Goal: Information Seeking & Learning: Get advice/opinions

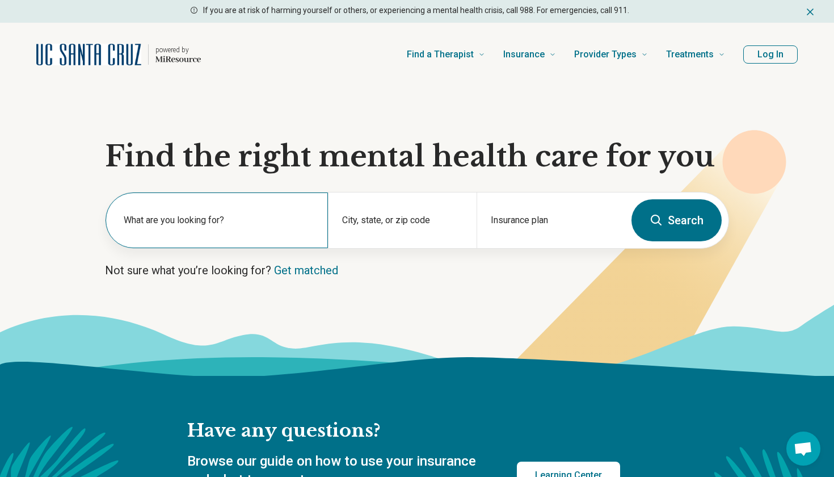
click at [291, 207] on div "What are you looking for?" at bounding box center [217, 220] width 223 height 56
click at [333, 142] on h1 "Find the right mental health care for you" at bounding box center [417, 157] width 624 height 34
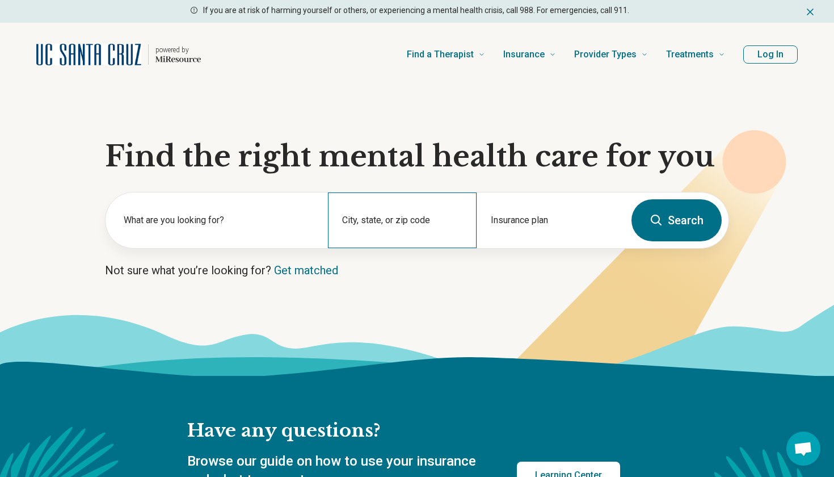
click at [423, 210] on div "City, state, or zip code" at bounding box center [402, 220] width 148 height 56
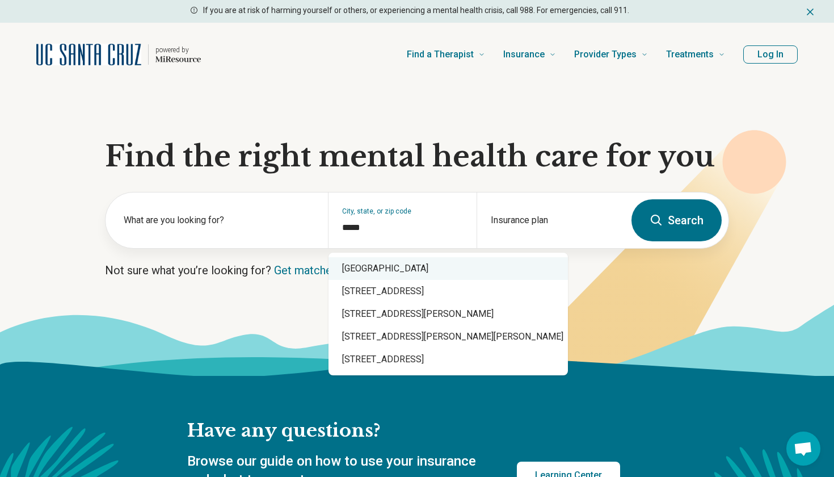
click at [444, 265] on div "Santa Cruz, CA 95064" at bounding box center [449, 268] width 240 height 23
type input "**********"
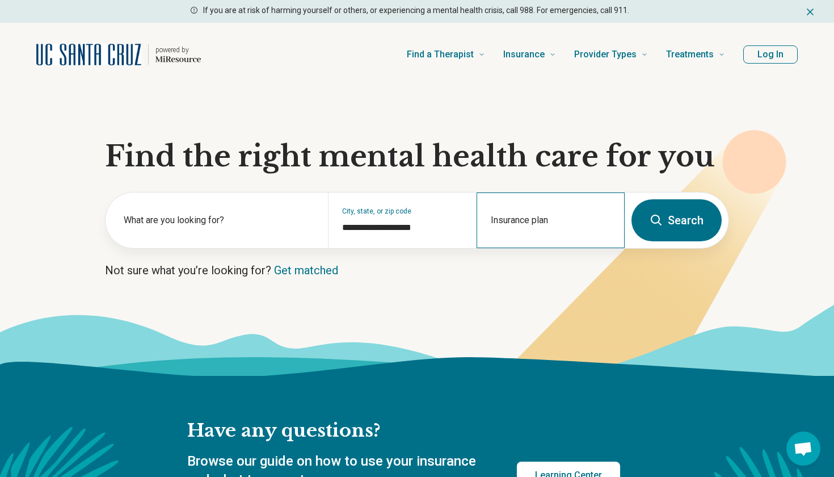
click at [524, 211] on div "Insurance plan" at bounding box center [551, 220] width 148 height 56
click at [530, 141] on h1 "Find the right mental health care for you" at bounding box center [417, 157] width 624 height 34
click at [632, 223] on form "**********" at bounding box center [417, 220] width 624 height 57
click at [318, 266] on link "Get matched" at bounding box center [306, 270] width 64 height 14
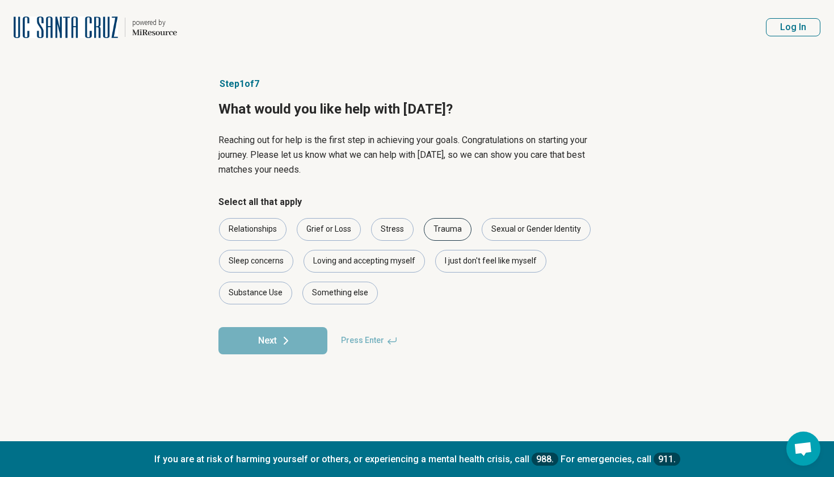
click at [438, 223] on div "Trauma" at bounding box center [448, 229] width 48 height 23
click at [404, 227] on div "Stress" at bounding box center [392, 229] width 43 height 23
click at [390, 254] on div "Loving and accepting myself" at bounding box center [364, 261] width 121 height 23
click at [258, 233] on div "Relationships" at bounding box center [253, 229] width 68 height 23
click at [451, 265] on div "I just don't feel like myself" at bounding box center [490, 261] width 111 height 23
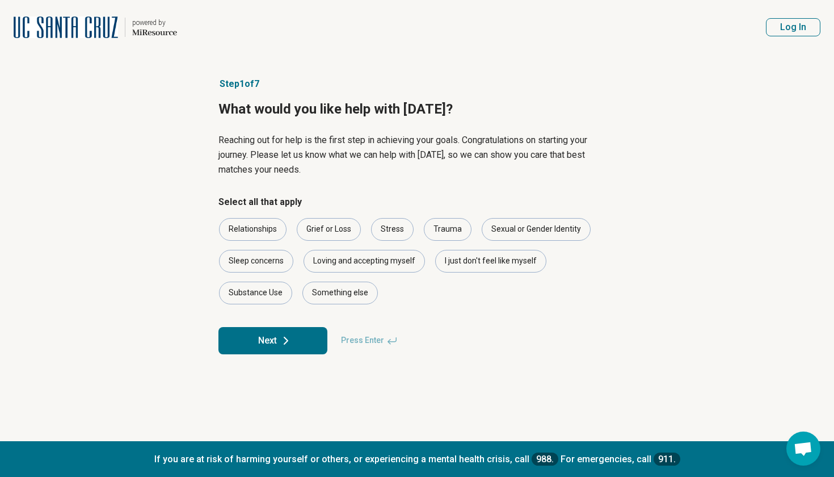
click at [290, 338] on icon at bounding box center [286, 341] width 14 height 14
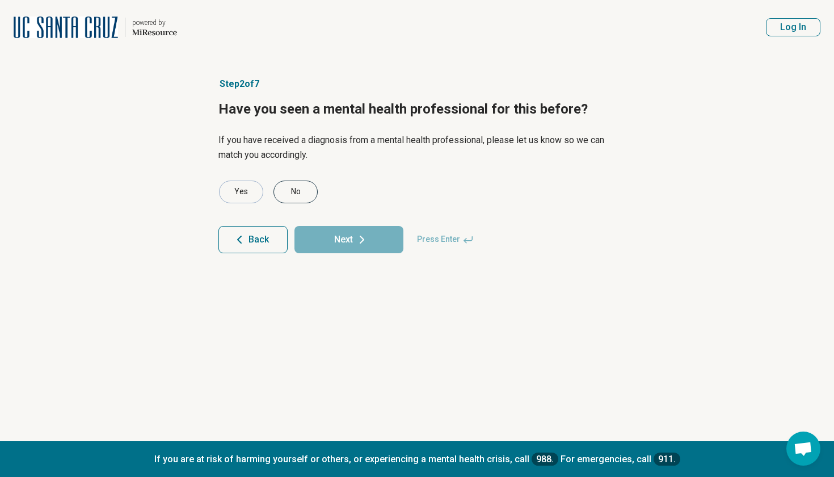
click at [283, 197] on div "No" at bounding box center [296, 192] width 44 height 23
click at [349, 242] on button "Next" at bounding box center [349, 239] width 109 height 27
click at [302, 194] on div "No" at bounding box center [296, 192] width 44 height 23
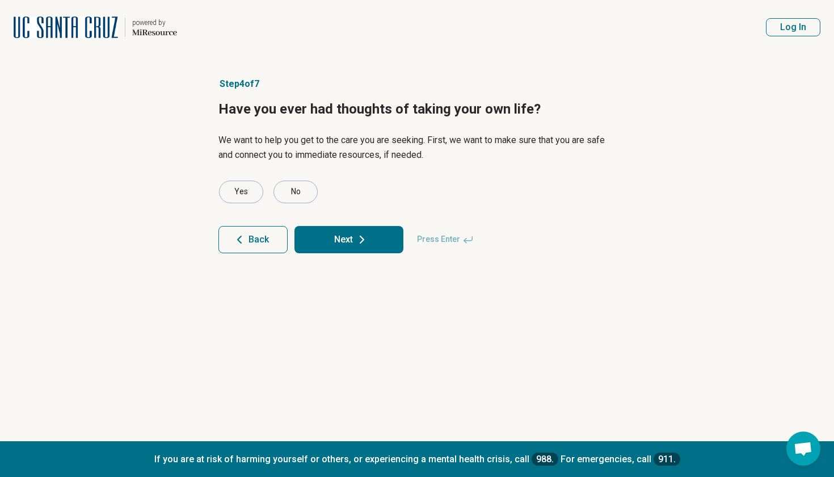
click at [339, 232] on button "Next" at bounding box center [349, 239] width 109 height 27
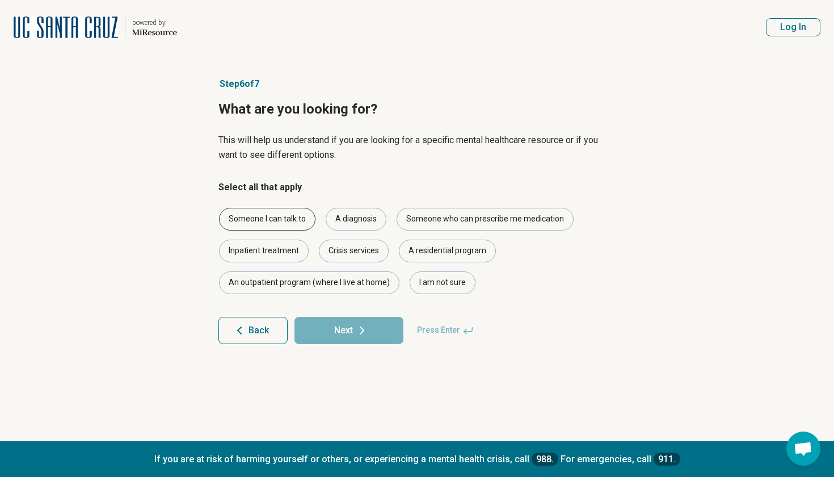
click at [293, 216] on div "Someone I can talk to" at bounding box center [267, 219] width 97 height 23
click at [375, 327] on button "Next" at bounding box center [349, 330] width 109 height 27
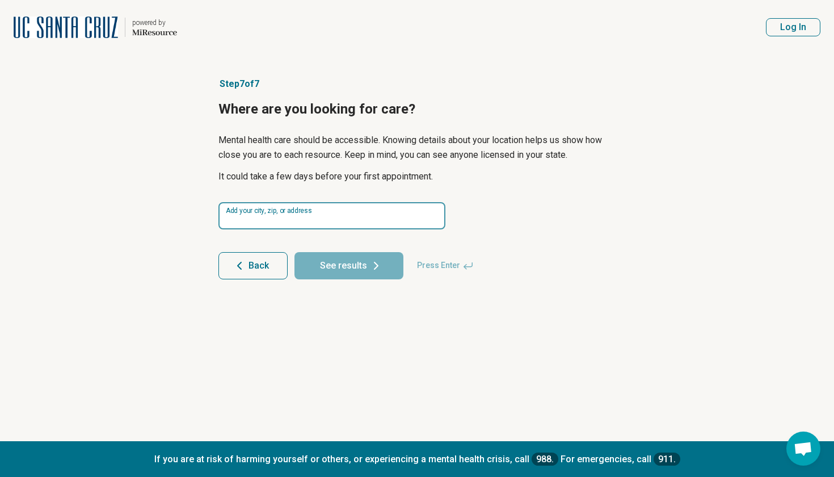
click at [336, 216] on input at bounding box center [332, 215] width 227 height 27
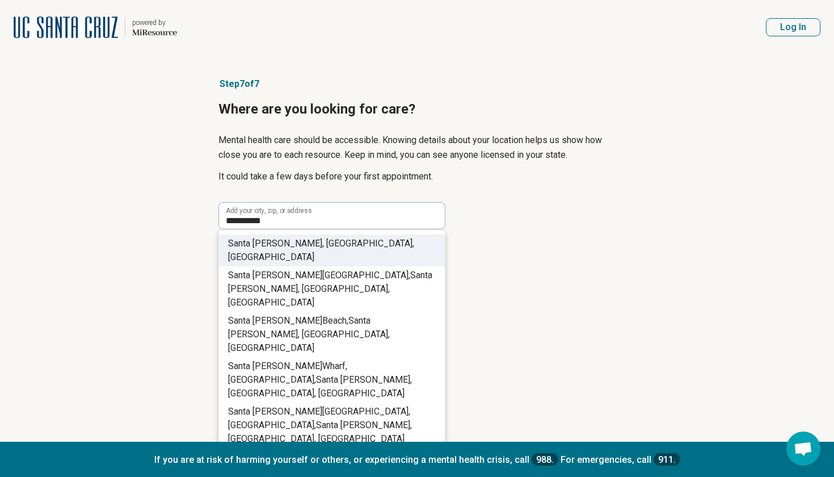
click at [334, 246] on li "Santa Cruz , CA, USA" at bounding box center [332, 250] width 226 height 32
type input "**********"
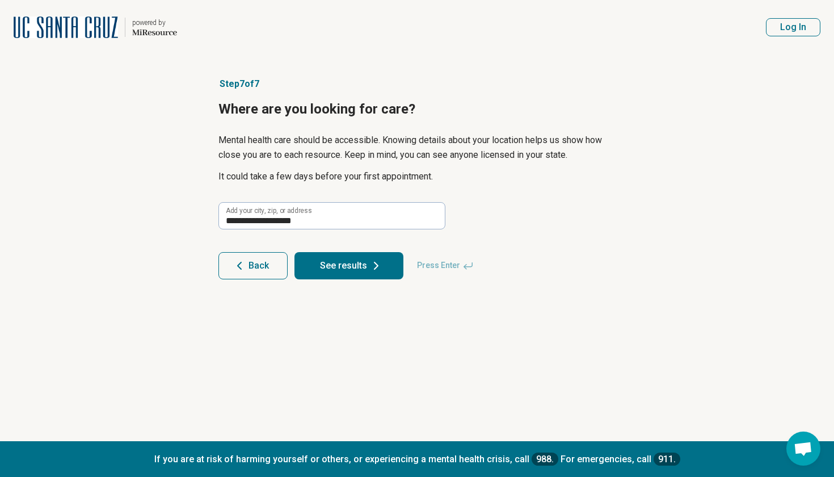
click at [335, 261] on button "See results" at bounding box center [349, 265] width 109 height 27
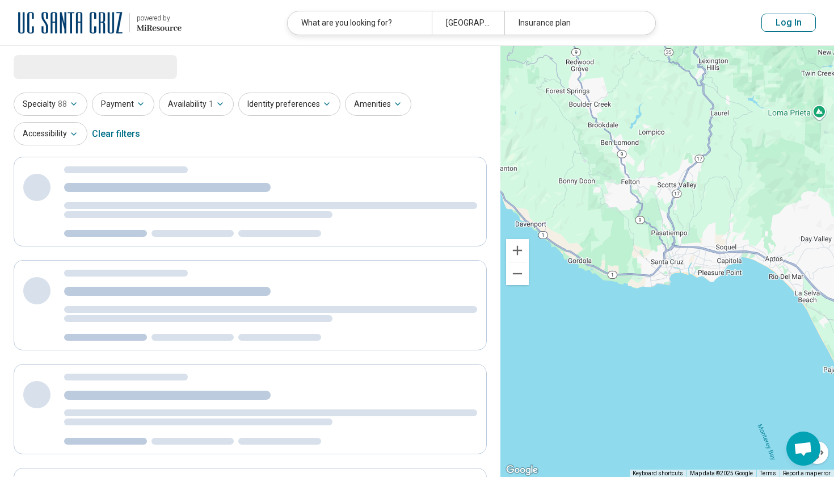
select select "***"
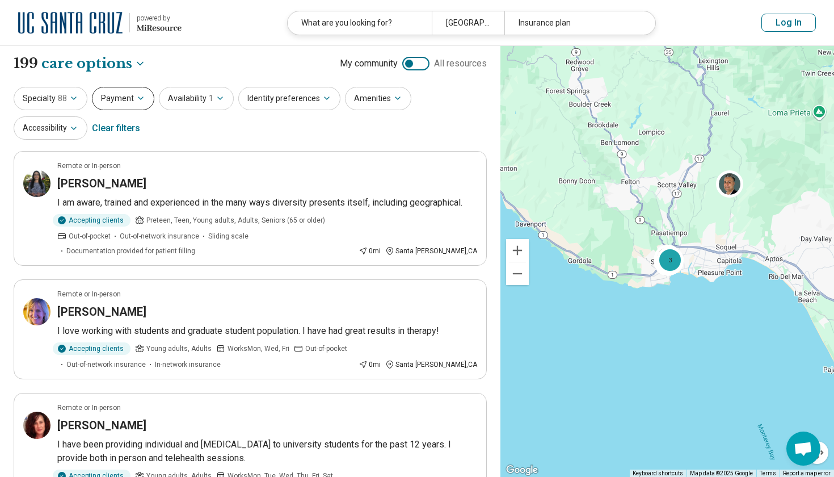
scroll to position [2, 0]
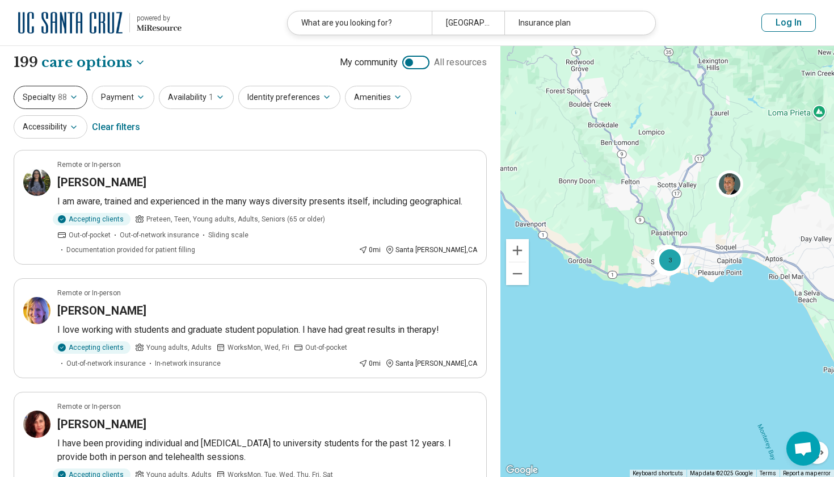
click at [56, 89] on button "Specialty 88" at bounding box center [51, 97] width 74 height 23
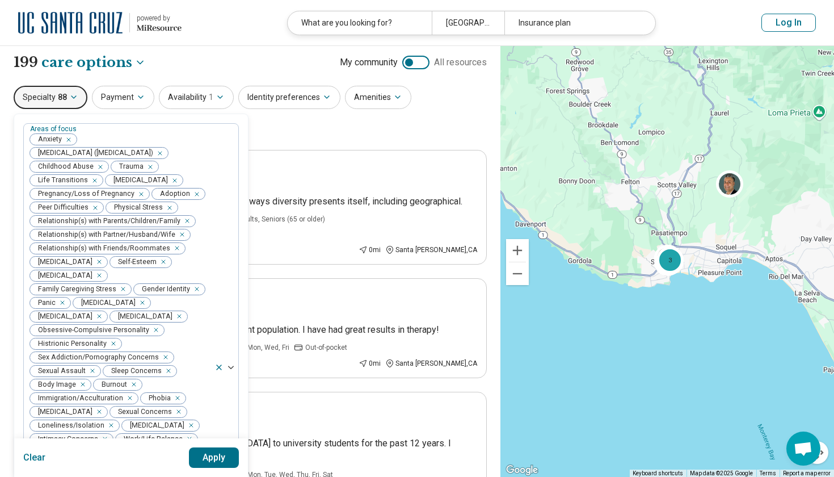
click at [56, 94] on button "Specialty 88" at bounding box center [51, 97] width 74 height 23
click at [71, 95] on icon "button" at bounding box center [73, 97] width 9 height 9
click at [146, 61] on div "**********" at bounding box center [250, 62] width 473 height 19
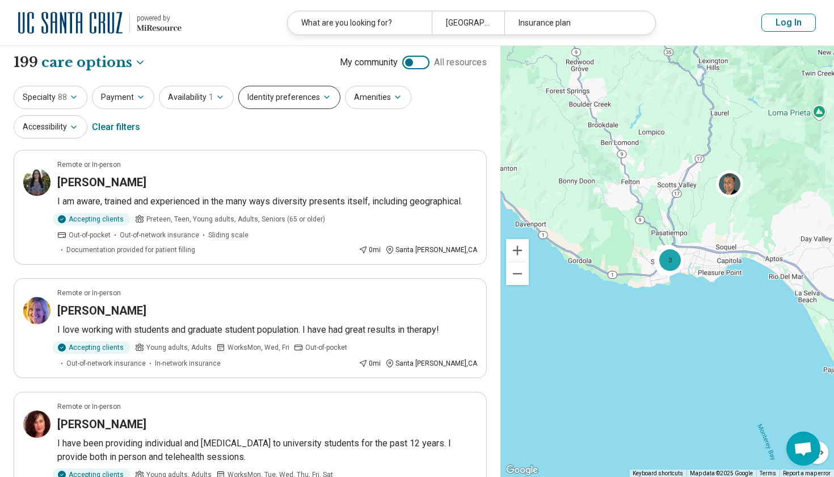
click at [288, 102] on button "Identity preferences" at bounding box center [289, 97] width 102 height 23
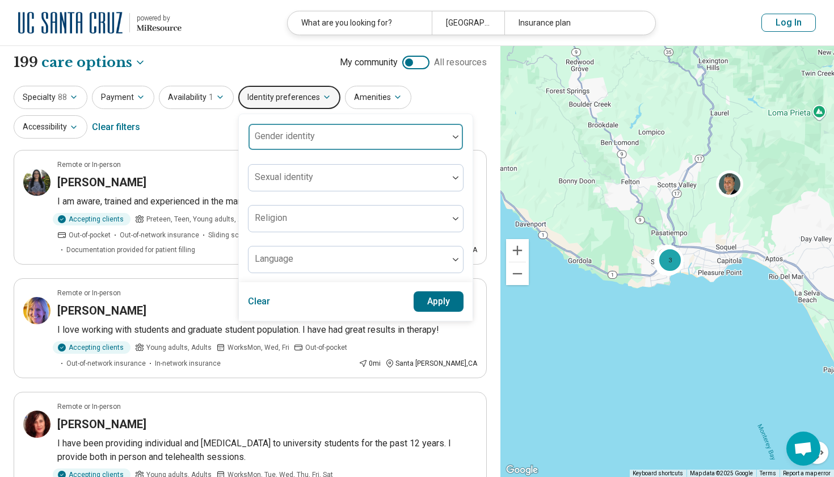
click at [296, 131] on label "Gender identity" at bounding box center [285, 136] width 60 height 11
click at [296, 131] on label "Gender identity" at bounding box center [280, 129] width 50 height 8
click at [291, 104] on button "Identity preferences" at bounding box center [289, 97] width 102 height 23
click at [292, 93] on button "Identity preferences" at bounding box center [289, 97] width 102 height 23
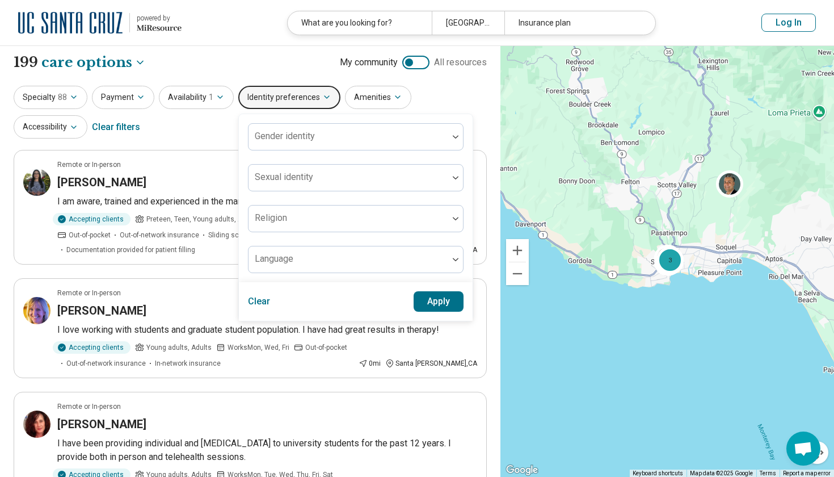
click at [319, 102] on button "Identity preferences" at bounding box center [289, 97] width 102 height 23
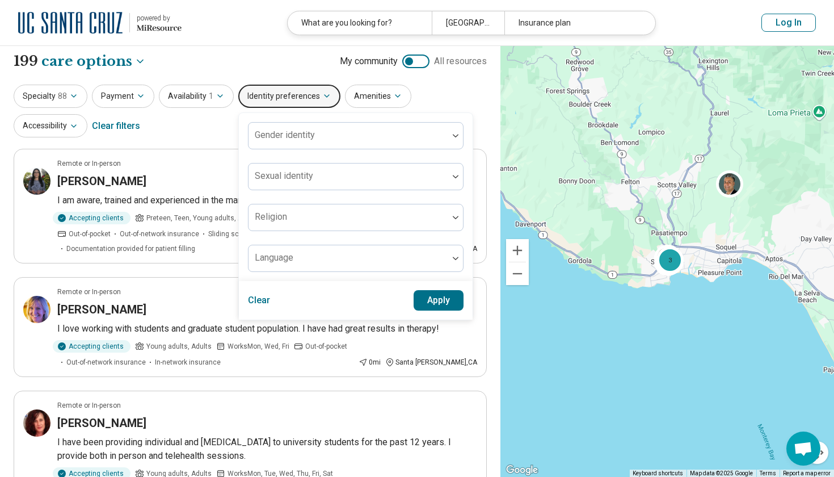
scroll to position [6, 0]
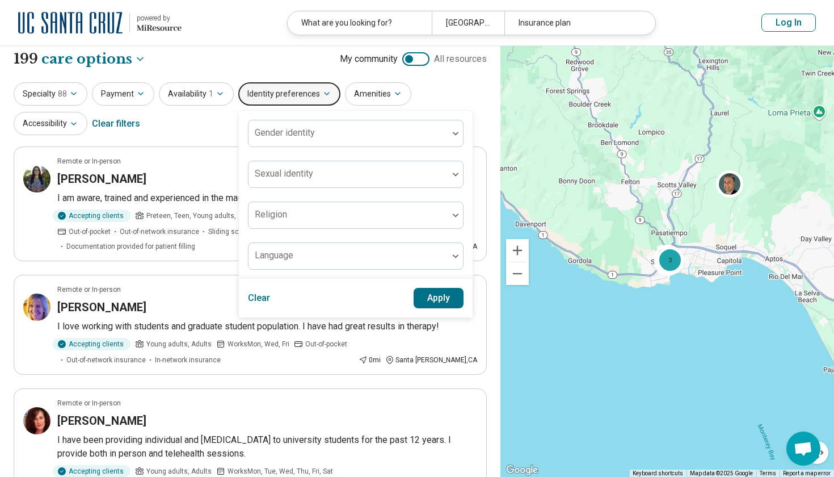
click at [323, 83] on button "Identity preferences" at bounding box center [289, 93] width 102 height 23
click at [297, 60] on div "**********" at bounding box center [250, 58] width 473 height 19
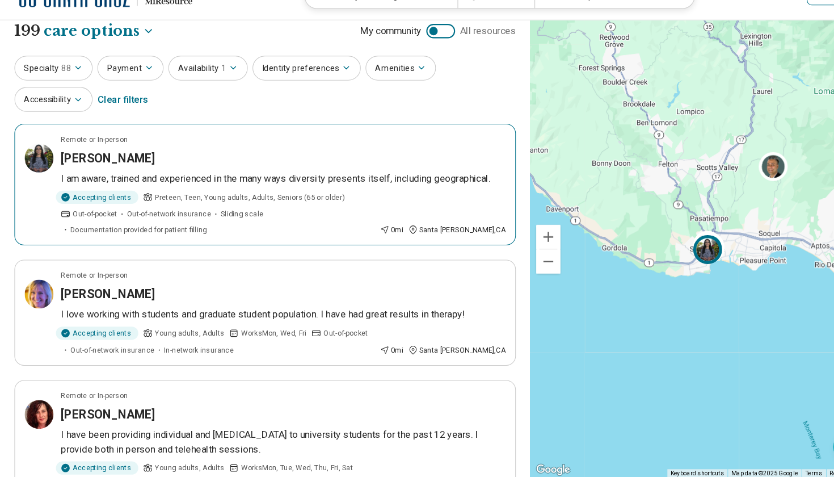
scroll to position [28, 0]
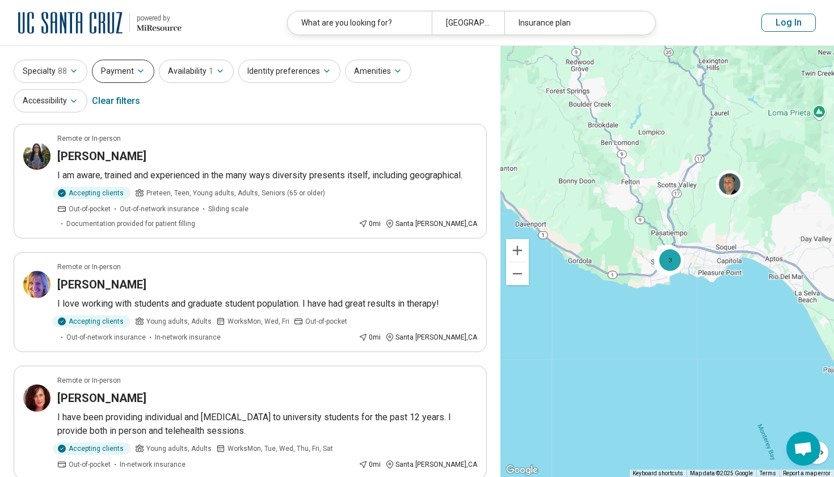
click at [120, 69] on button "Payment" at bounding box center [123, 71] width 62 height 23
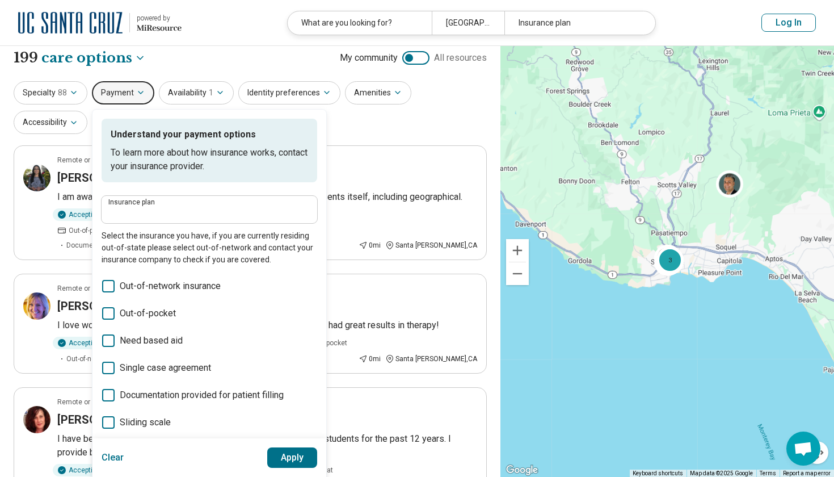
scroll to position [5, 0]
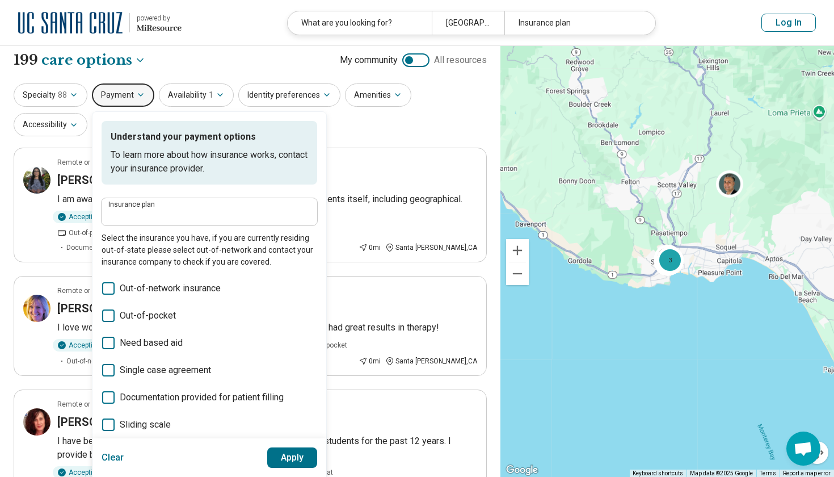
click at [121, 83] on button "Payment" at bounding box center [123, 94] width 62 height 23
click at [123, 93] on button "Payment" at bounding box center [123, 94] width 62 height 23
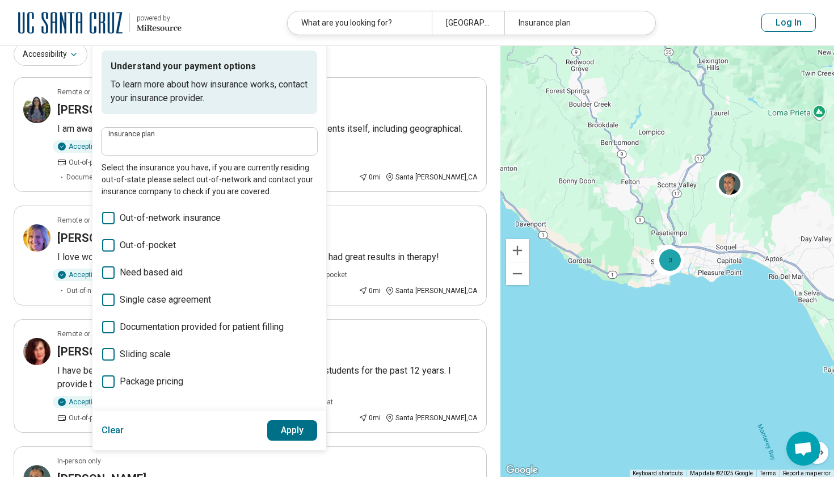
scroll to position [76, 0]
click at [295, 426] on button "Apply" at bounding box center [292, 430] width 51 height 20
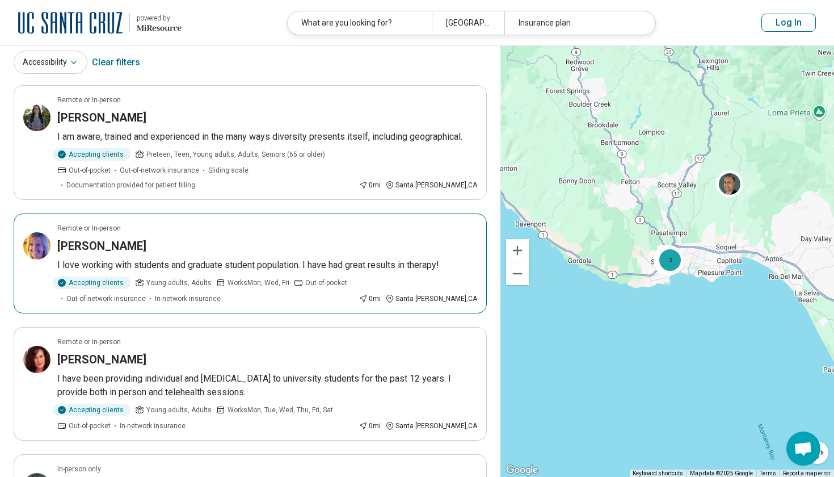
scroll to position [22, 0]
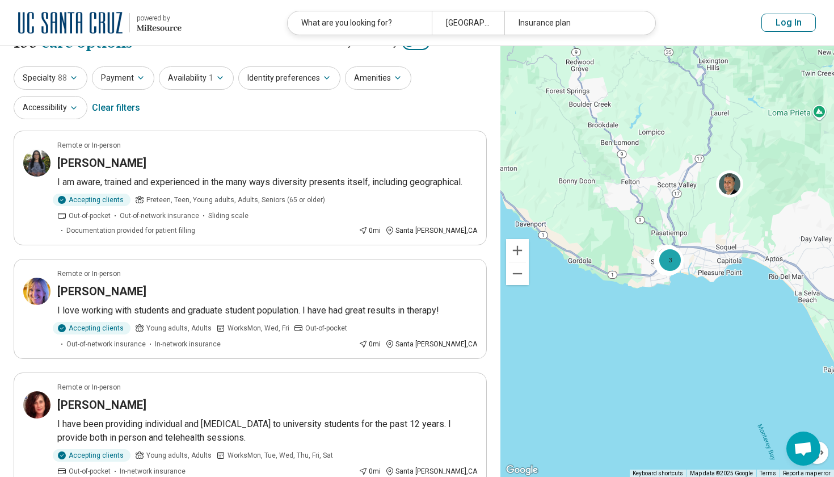
click at [791, 23] on button "Log In" at bounding box center [789, 23] width 54 height 18
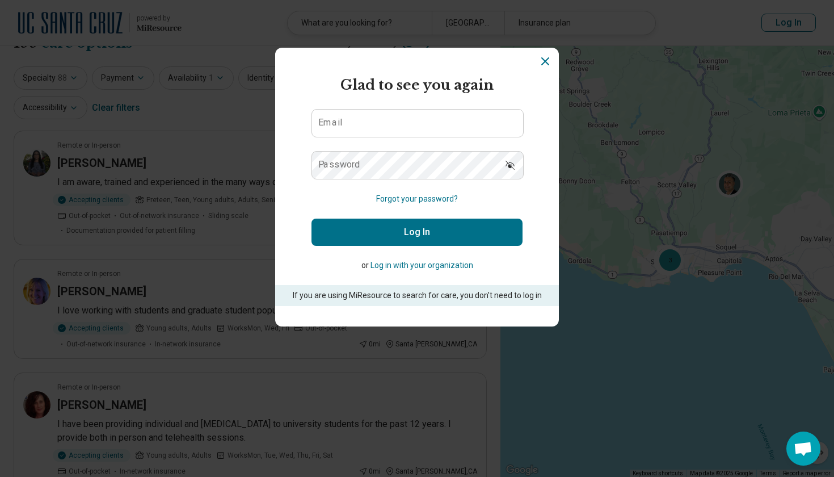
click at [441, 268] on button "Log in with your organization" at bounding box center [422, 265] width 103 height 12
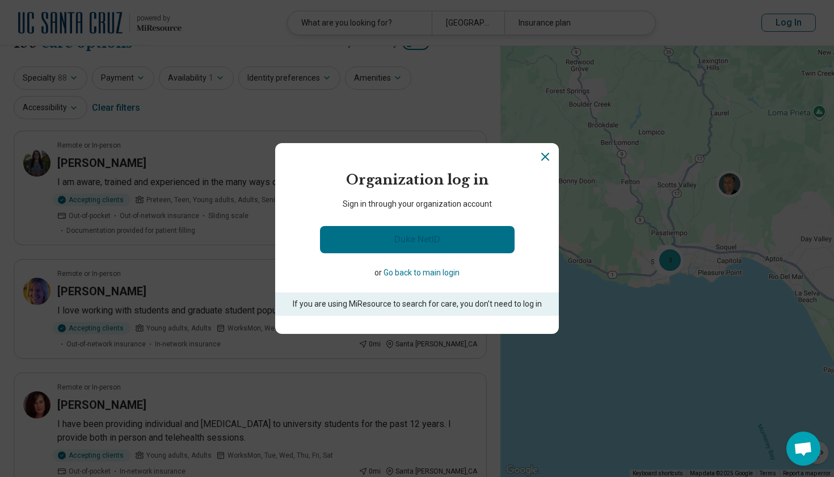
click at [430, 245] on link "Duke NetID" at bounding box center [417, 239] width 195 height 27
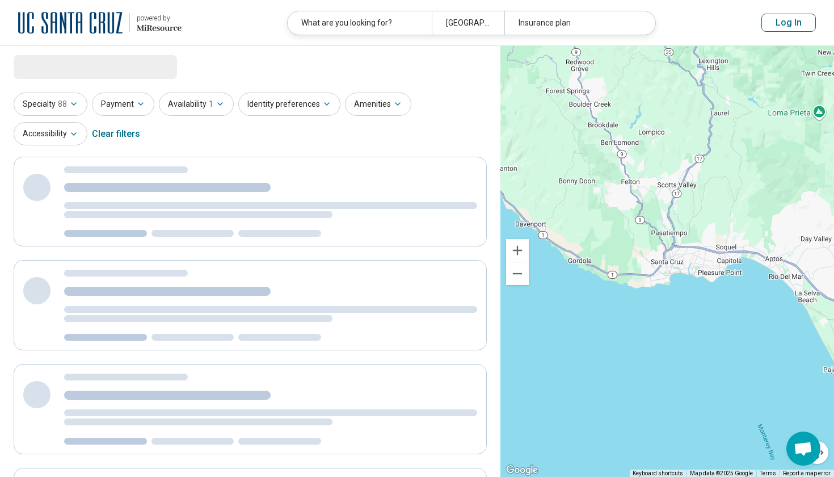
select select "***"
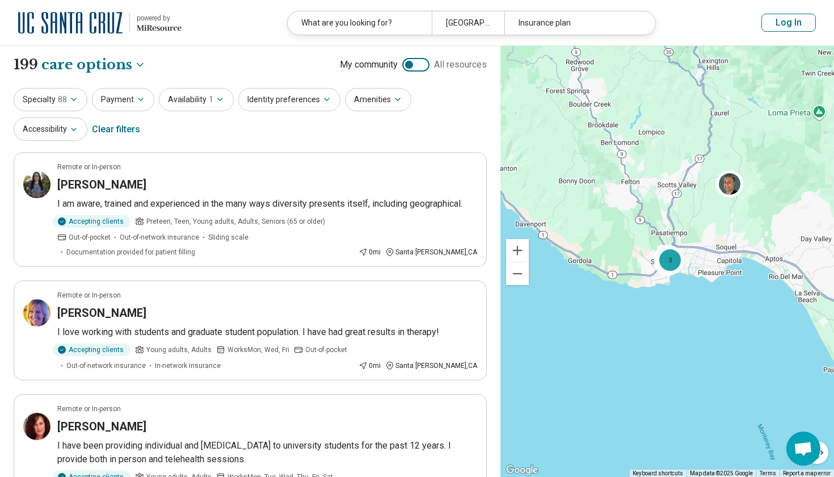
click at [790, 28] on button "Log In" at bounding box center [789, 23] width 54 height 18
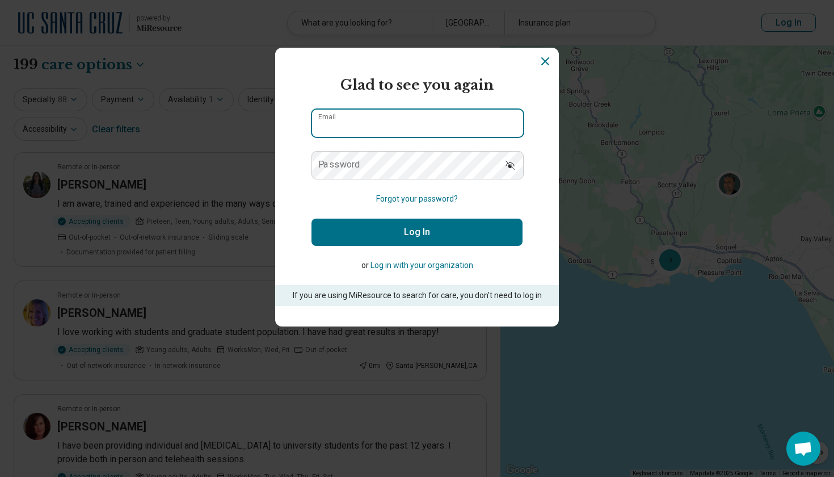
click at [434, 346] on div "powered by Miresource logo Glad to see you again Email Password Forgot your pas…" at bounding box center [417, 238] width 834 height 477
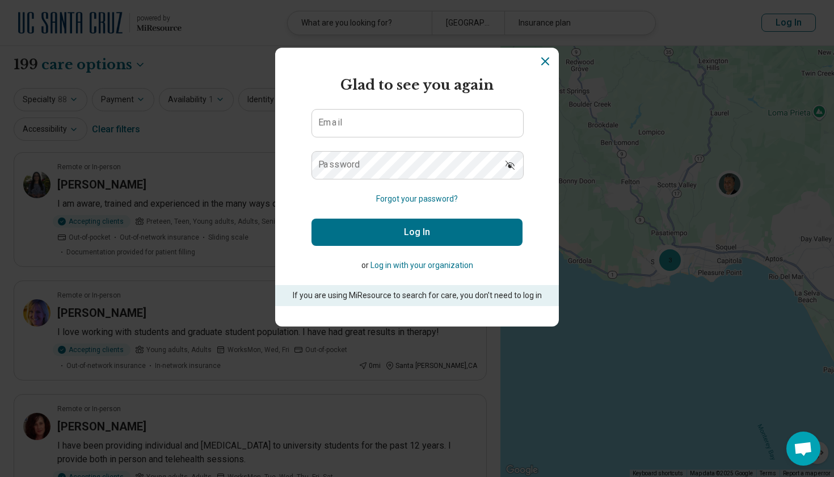
click at [539, 60] on icon "Dismiss" at bounding box center [546, 61] width 14 height 14
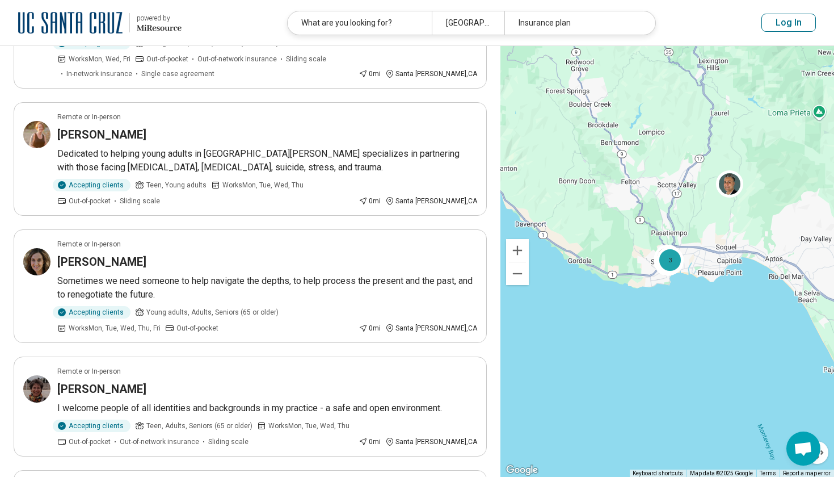
scroll to position [557, 0]
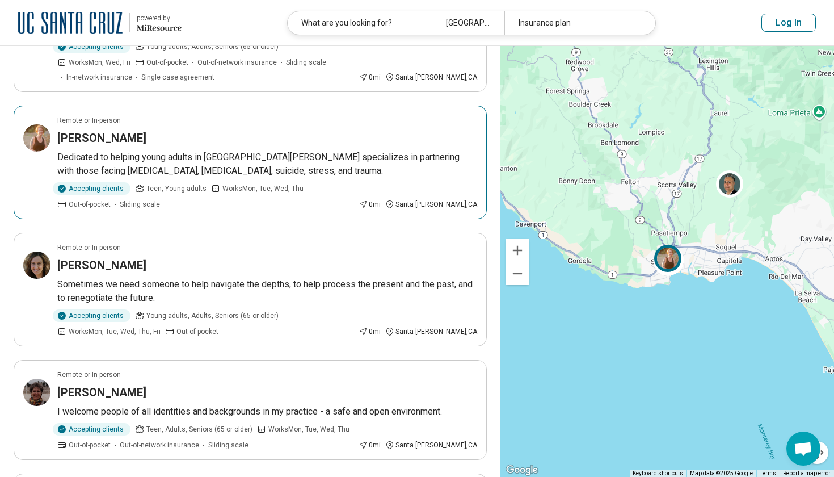
click at [240, 186] on div "Accepting clients Teen, Young adults Works Mon, Tue, Wed, Thu Out-of-pocket Sli…" at bounding box center [205, 195] width 297 height 27
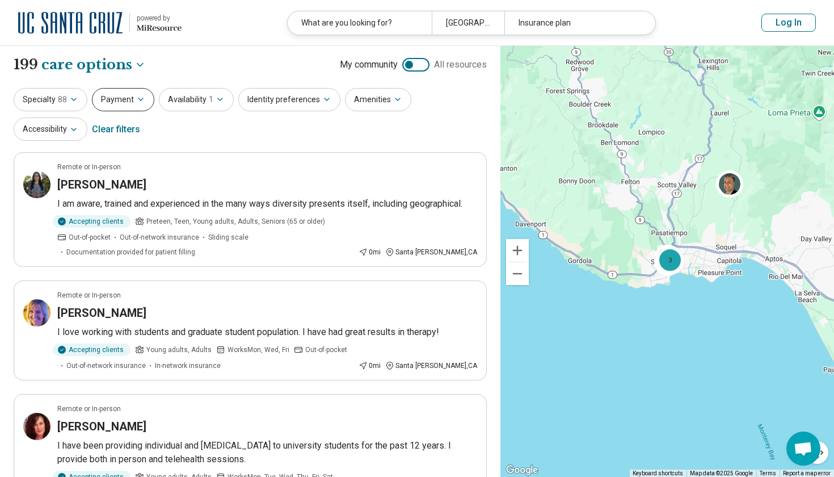
scroll to position [0, 0]
click at [108, 100] on button "Payment" at bounding box center [123, 99] width 62 height 23
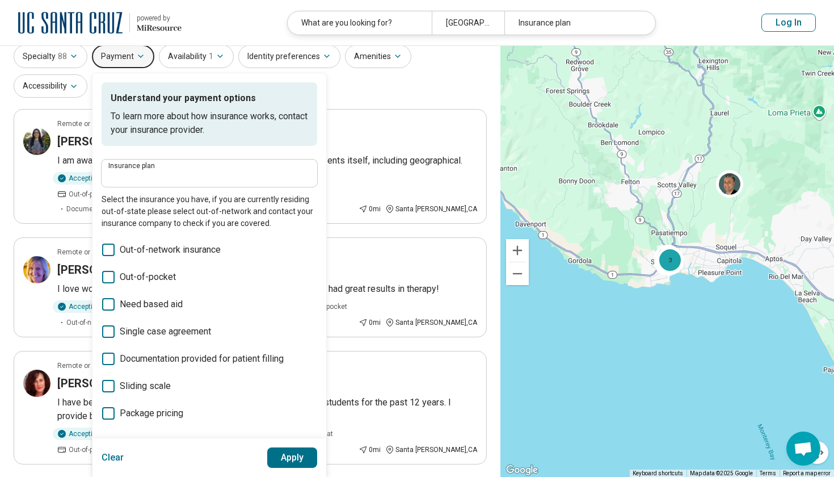
scroll to position [44, 0]
click at [161, 248] on span "Out-of-network insurance" at bounding box center [170, 249] width 101 height 14
click at [282, 467] on button "Apply" at bounding box center [292, 457] width 51 height 20
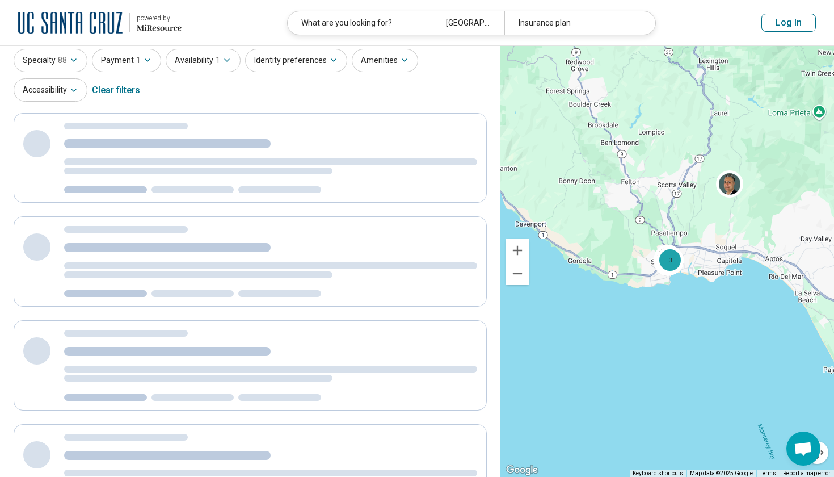
scroll to position [0, 0]
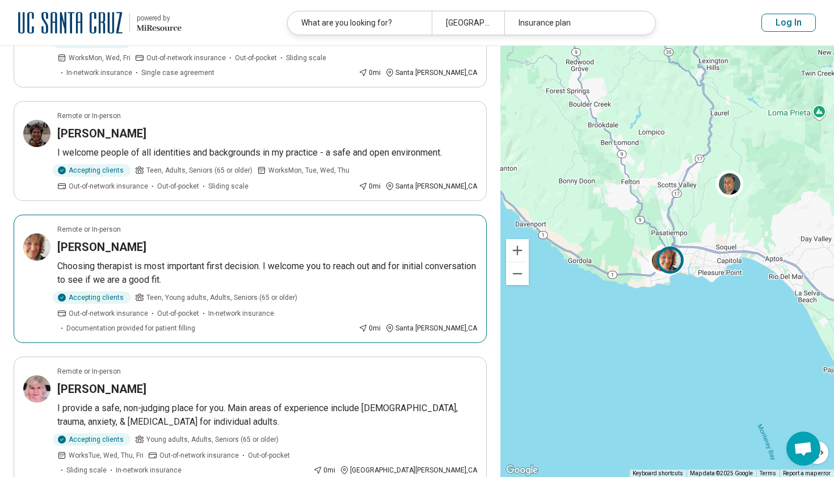
scroll to position [454, 0]
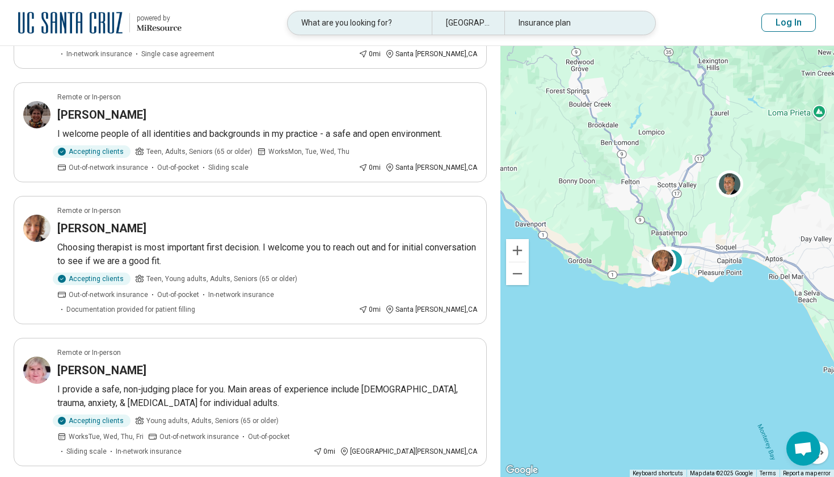
click at [505, 11] on div "Insurance plan" at bounding box center [577, 22] width 144 height 23
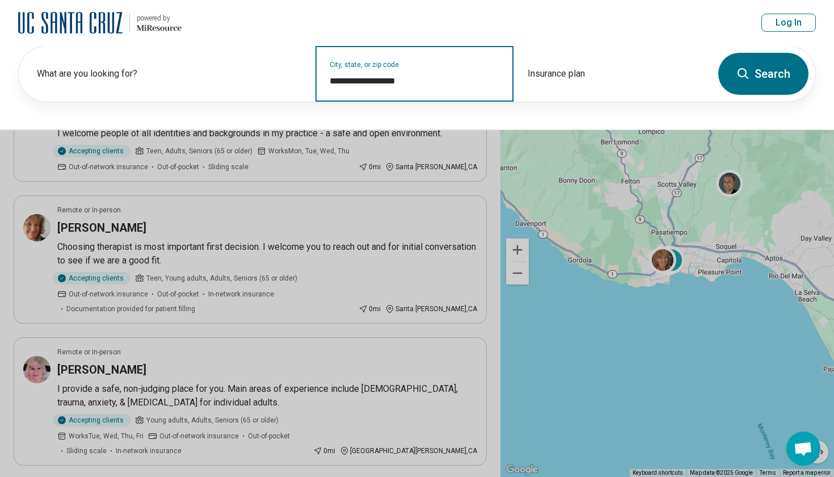
click at [416, 82] on input "**********" at bounding box center [415, 81] width 170 height 14
click at [409, 82] on input "**********" at bounding box center [415, 81] width 170 height 14
click at [764, 74] on button "Search" at bounding box center [764, 74] width 90 height 42
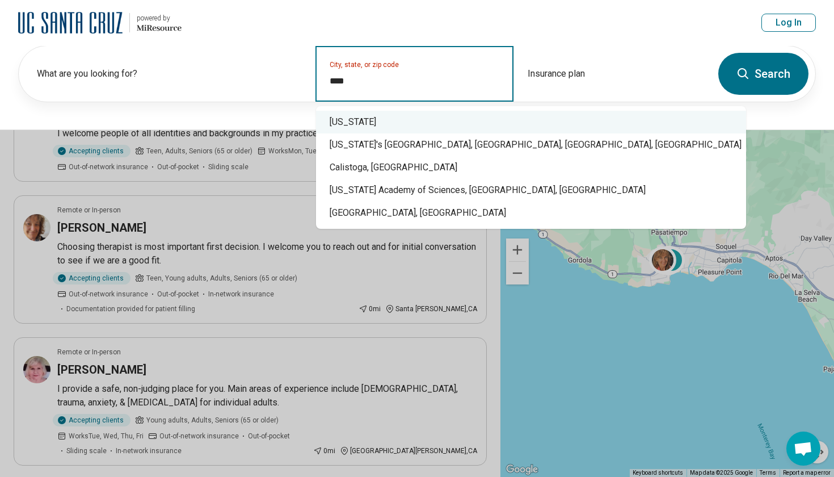
click at [385, 114] on div "[US_STATE]" at bounding box center [531, 122] width 430 height 23
type input "**********"
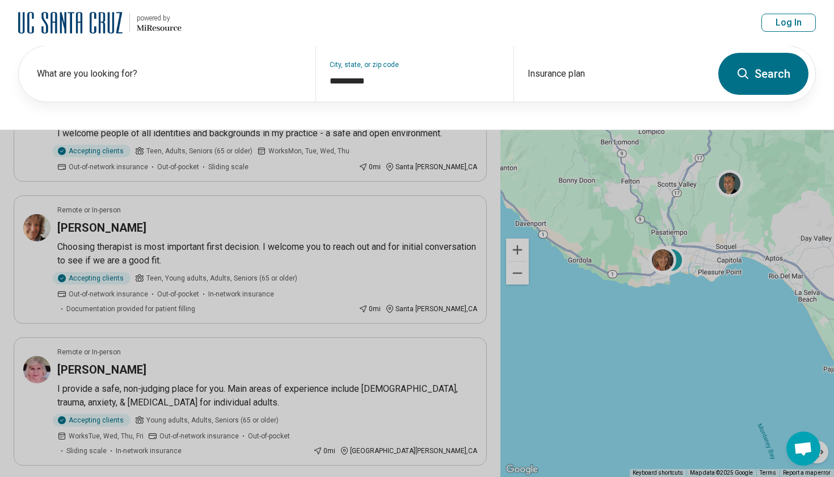
click at [748, 78] on icon at bounding box center [744, 74] width 14 height 14
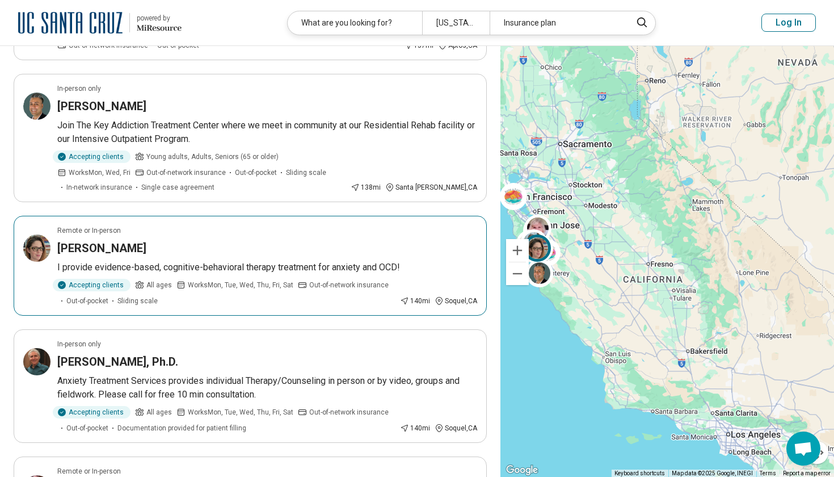
scroll to position [333, 0]
click at [244, 241] on div "Alex Meyer" at bounding box center [267, 248] width 420 height 16
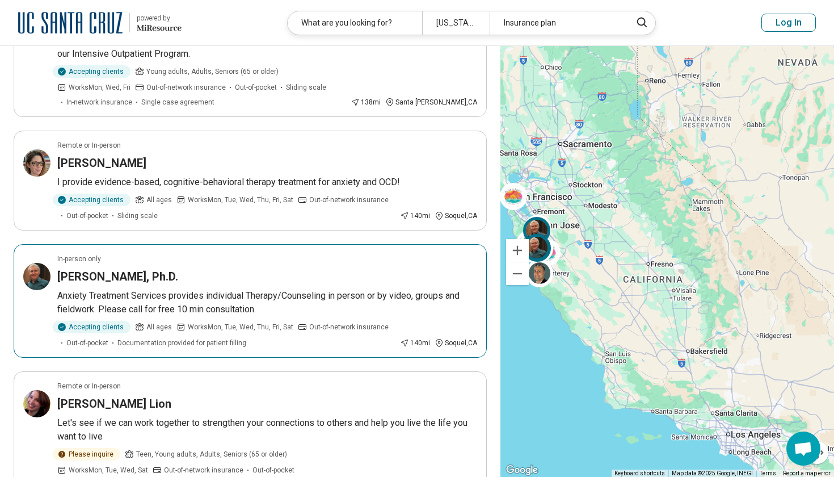
scroll to position [418, 0]
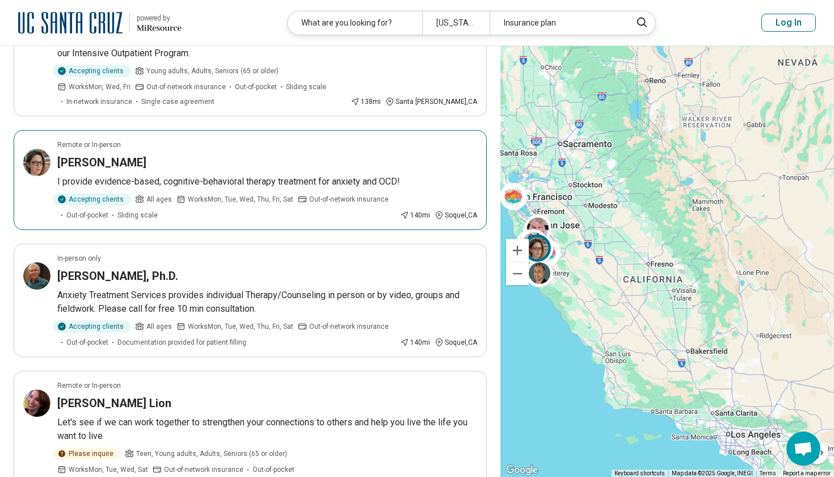
click at [325, 184] on p "I provide evidence-based, cognitive-behavioral therapy treatment for anxiety an…" at bounding box center [267, 182] width 420 height 14
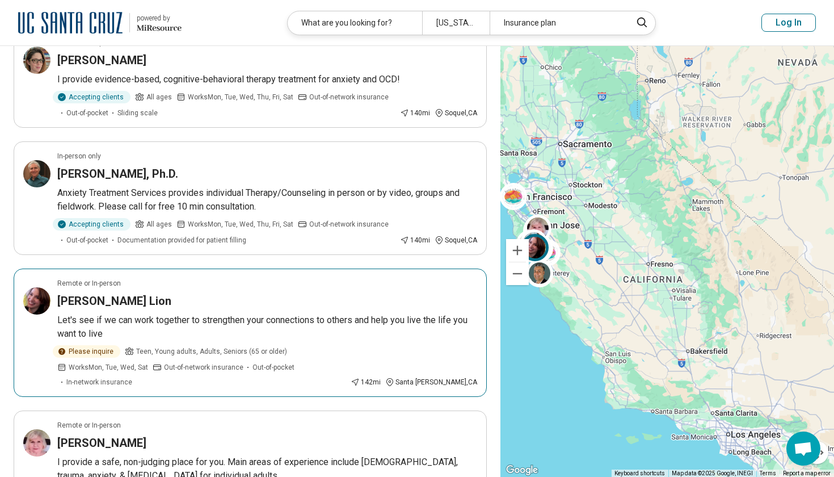
scroll to position [522, 0]
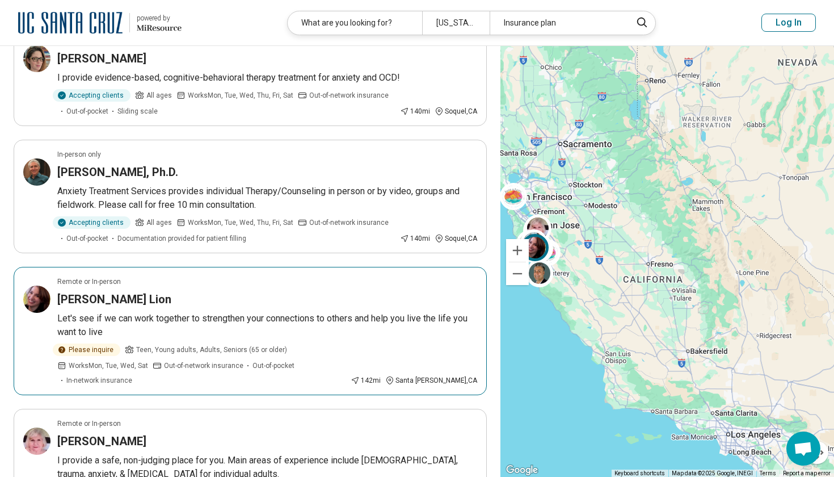
click at [279, 303] on div "Renee Lion" at bounding box center [267, 299] width 420 height 16
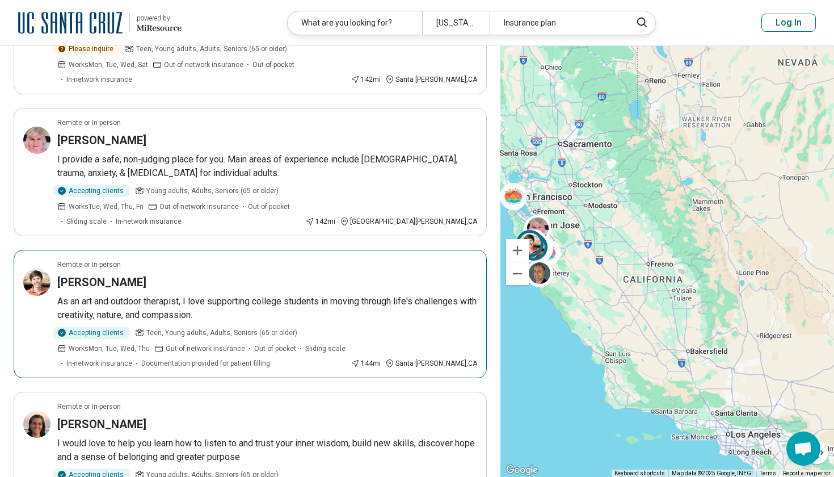
scroll to position [824, 0]
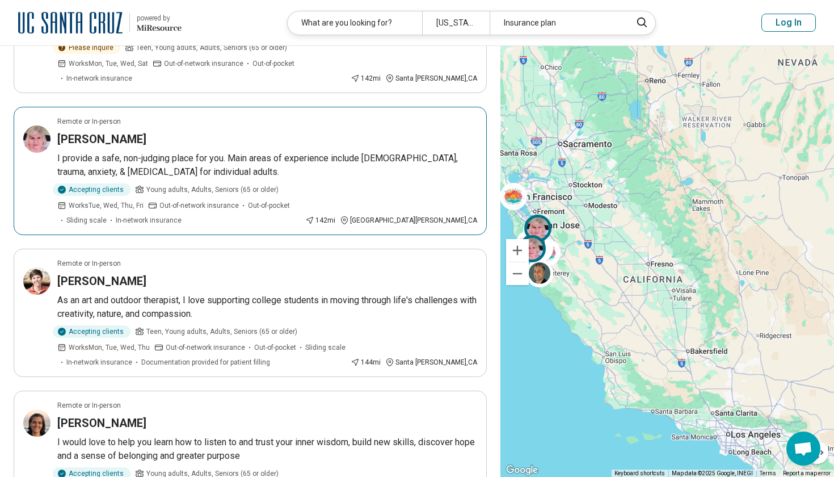
click at [222, 183] on p "Young adults, Adults, Seniors (65 or older)" at bounding box center [207, 189] width 144 height 12
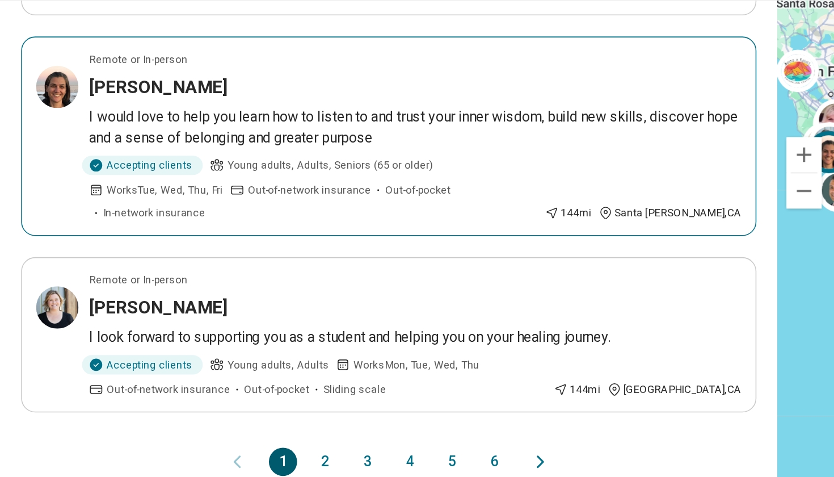
scroll to position [1134, 0]
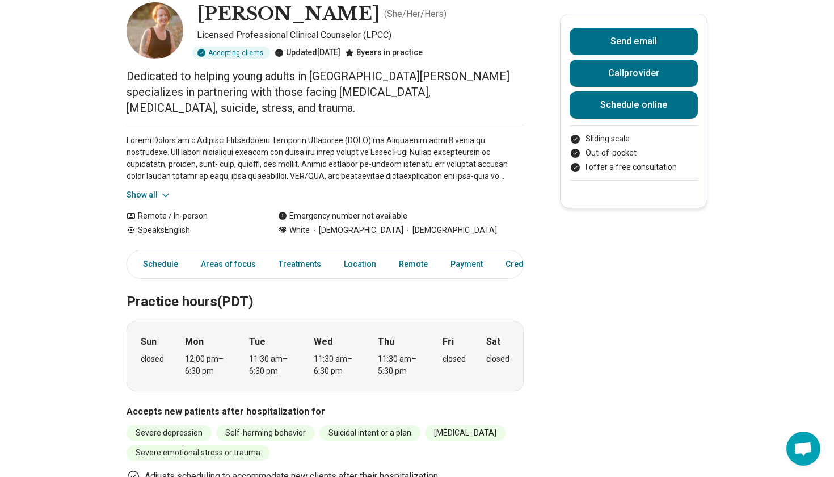
scroll to position [64, 0]
click at [146, 188] on button "Show all" at bounding box center [149, 194] width 45 height 12
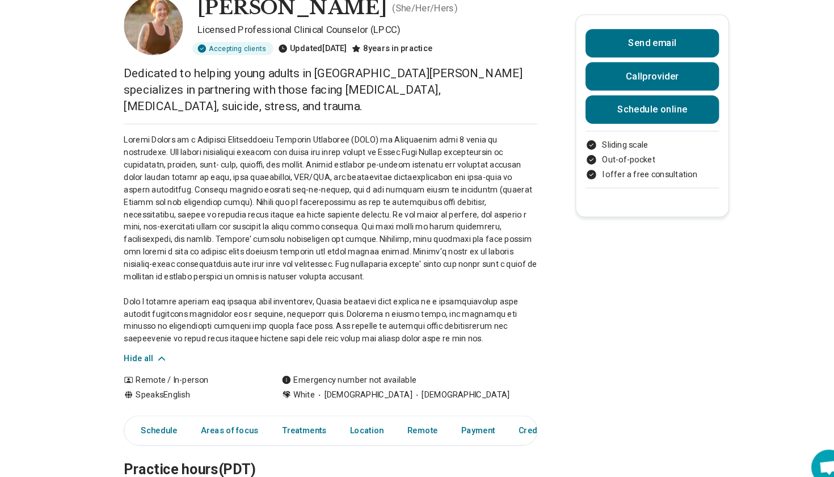
scroll to position [40, 0]
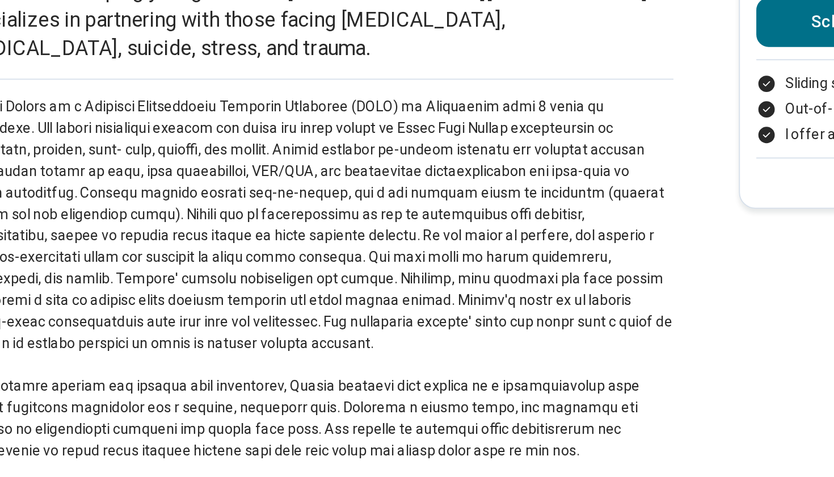
click at [127, 158] on p at bounding box center [325, 259] width 397 height 203
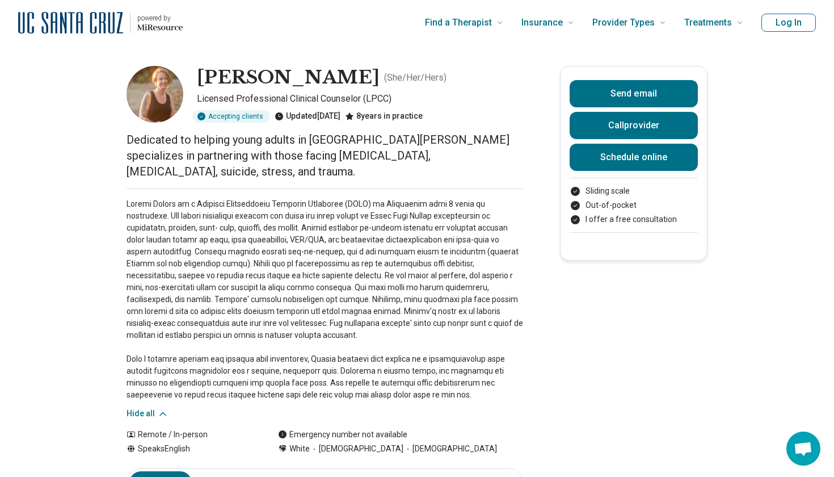
scroll to position [0, 0]
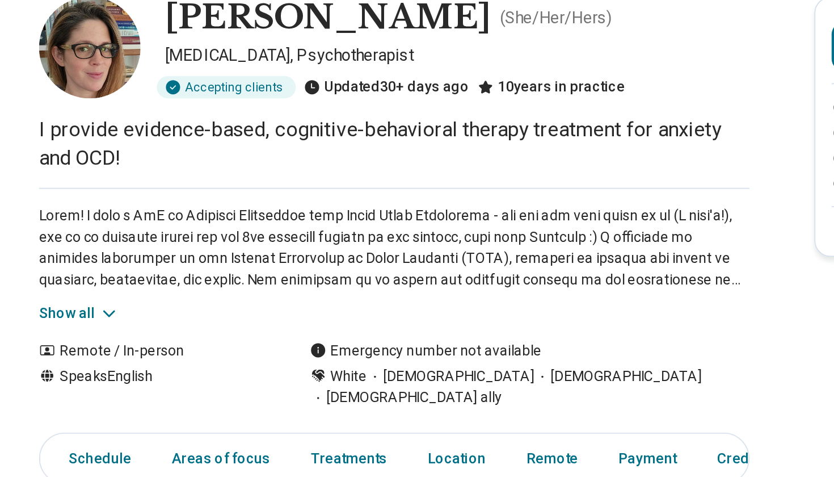
click at [127, 237] on button "Show all" at bounding box center [149, 243] width 45 height 12
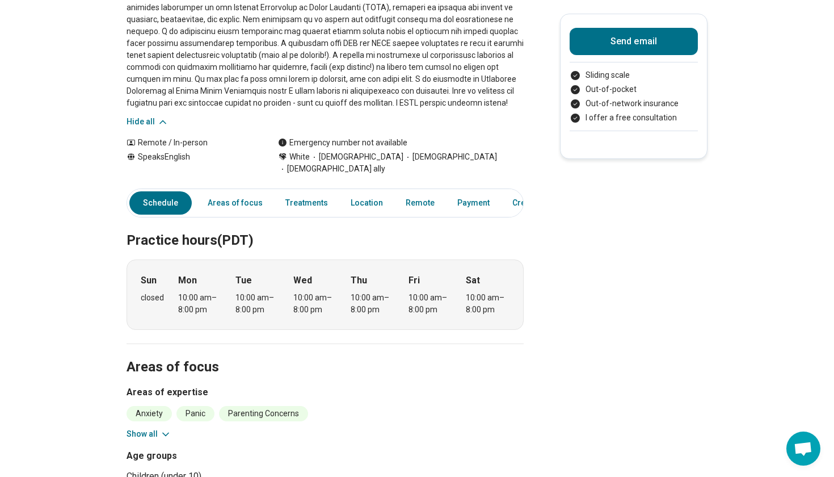
scroll to position [204, 0]
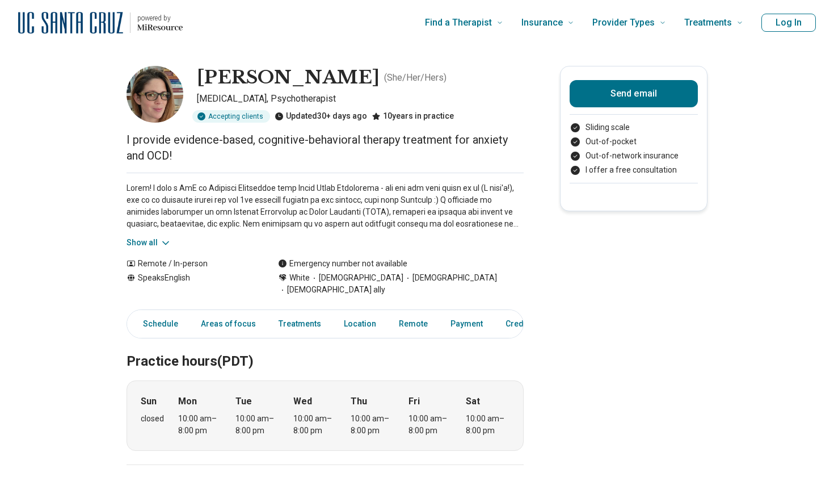
click at [664, 77] on div "Send email Sliding scale Out-of-pocket Out-of-network insurance I offer a free …" at bounding box center [634, 138] width 148 height 145
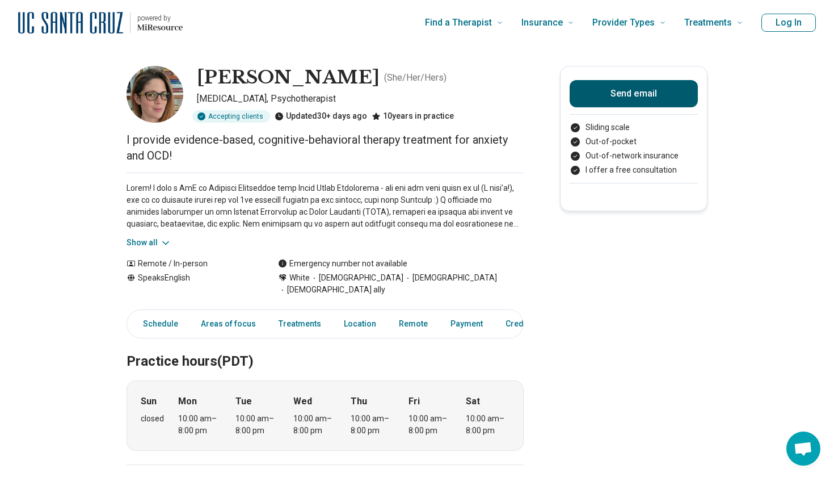
click at [656, 97] on button "Send email" at bounding box center [634, 93] width 128 height 27
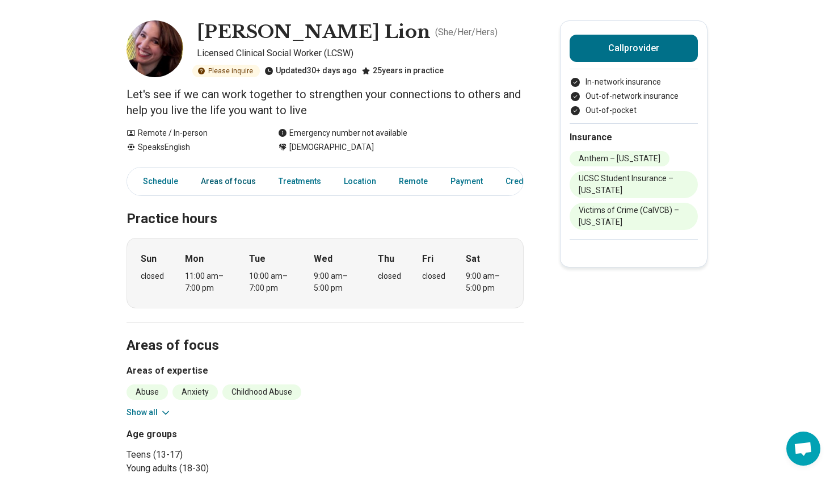
scroll to position [123, 0]
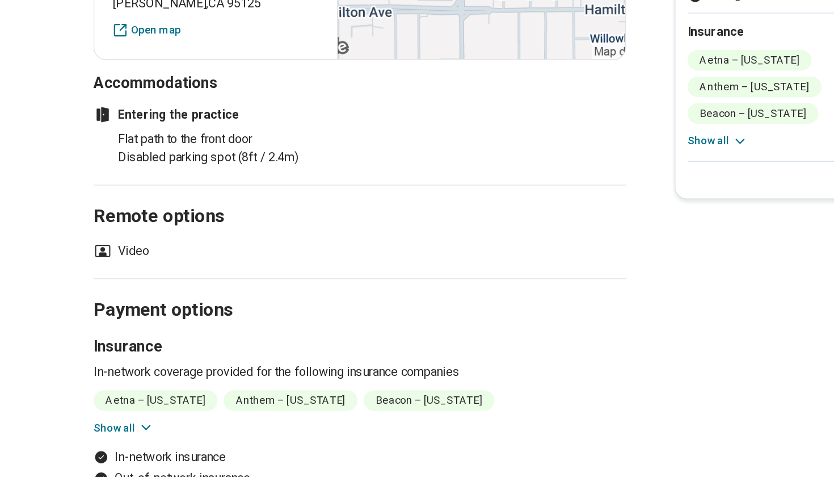
scroll to position [861, 0]
